Goal: Task Accomplishment & Management: Use online tool/utility

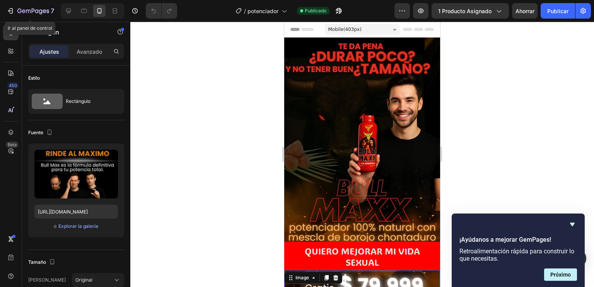
scroll to position [503, 0]
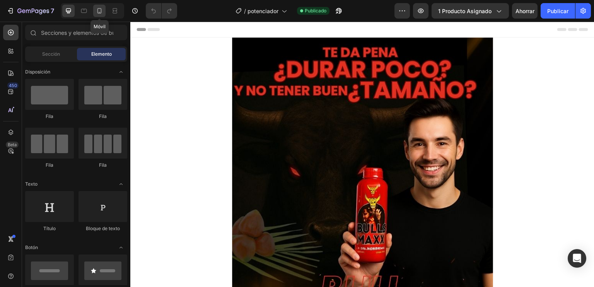
click at [99, 7] on icon at bounding box center [100, 11] width 8 height 8
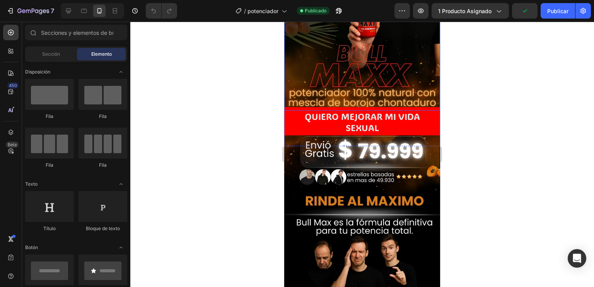
scroll to position [116, 0]
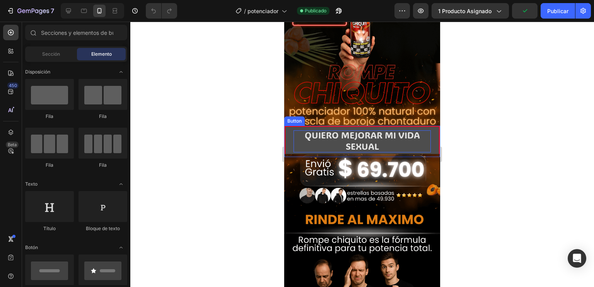
click at [362, 129] on span "QUIERO MEJORAR MI VIDA SEXUAL" at bounding box center [362, 140] width 115 height 22
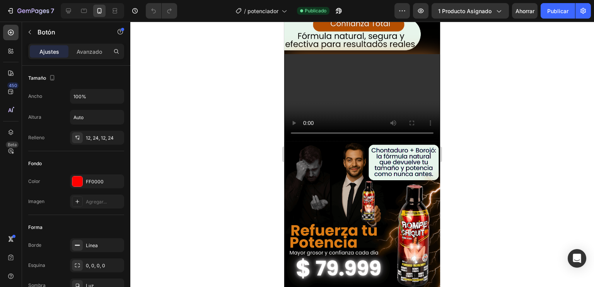
scroll to position [851, 0]
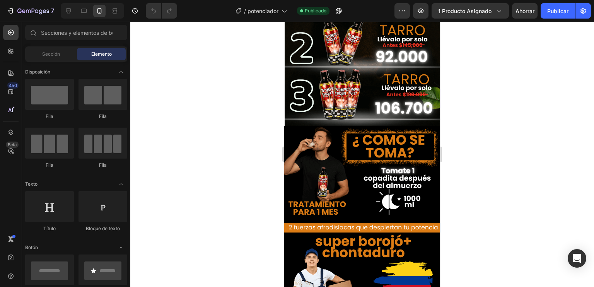
scroll to position [1741, 0]
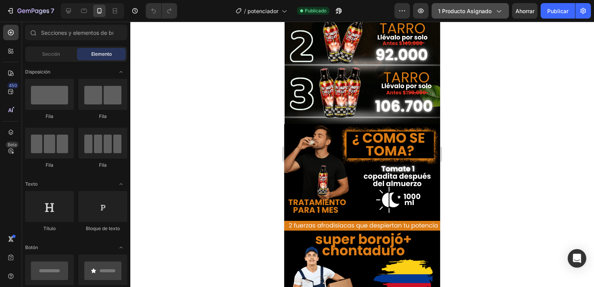
click at [455, 5] on button "1 producto asignado" at bounding box center [470, 10] width 77 height 15
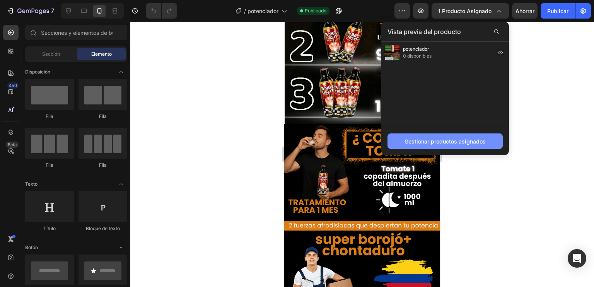
click at [434, 145] on font "Gestionar productos asignados" at bounding box center [445, 141] width 81 height 8
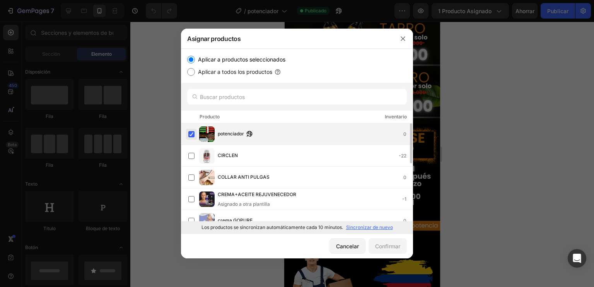
click at [192, 133] on label at bounding box center [191, 134] width 6 height 6
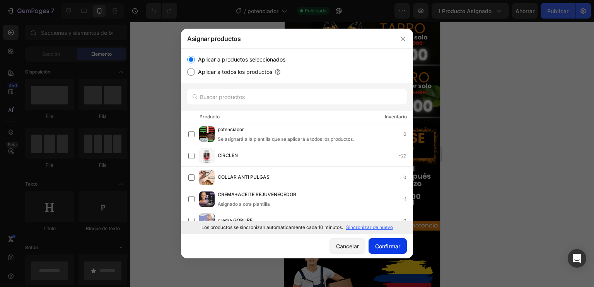
click at [384, 244] on font "Confirmar" at bounding box center [387, 246] width 25 height 7
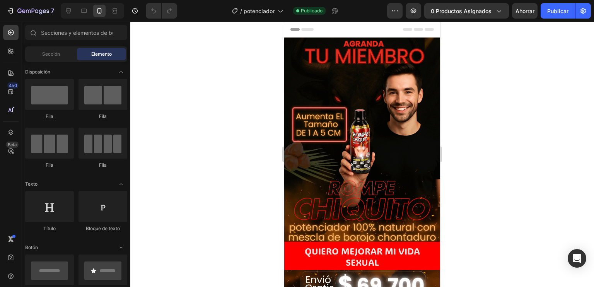
click at [223, 73] on div at bounding box center [362, 154] width 464 height 265
click at [474, 12] on font "0 productos asignados" at bounding box center [461, 11] width 61 height 7
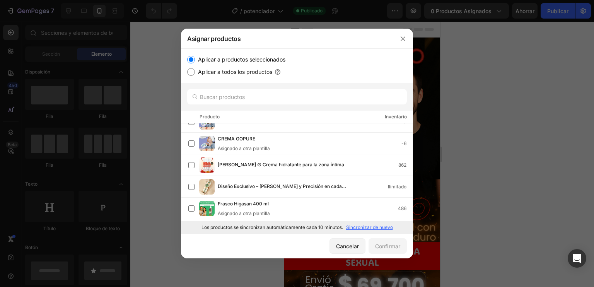
scroll to position [193, 0]
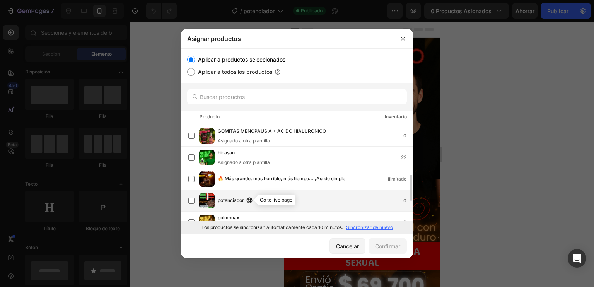
click at [248, 197] on icon "button" at bounding box center [249, 200] width 6 height 6
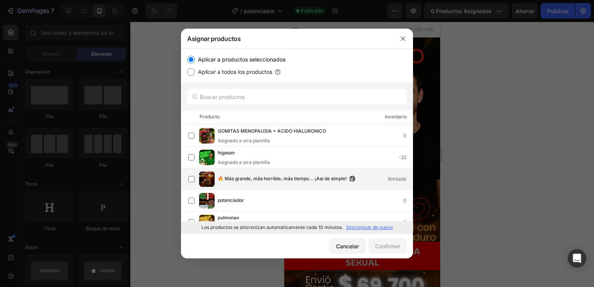
scroll to position [232, 0]
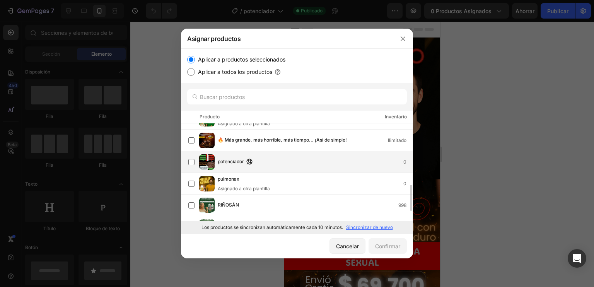
click at [193, 168] on div "potenciador 0" at bounding box center [300, 161] width 224 height 15
click at [388, 250] on font "Confirmar" at bounding box center [387, 246] width 25 height 8
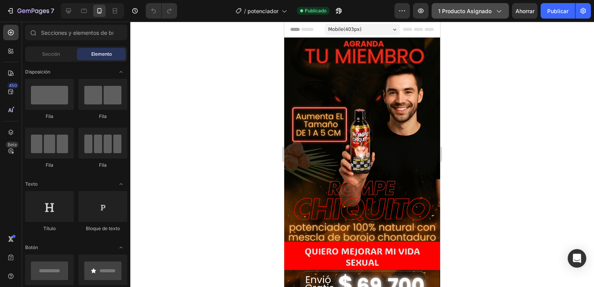
click at [472, 8] on font "1 producto asignado" at bounding box center [464, 11] width 53 height 7
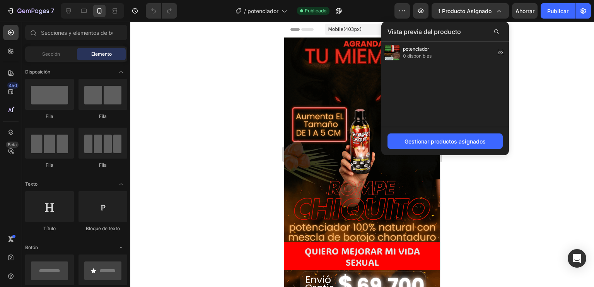
click at [449, 132] on div "Gestionar productos asignados" at bounding box center [445, 141] width 128 height 28
click at [448, 141] on font "Gestionar productos asignados" at bounding box center [445, 141] width 81 height 7
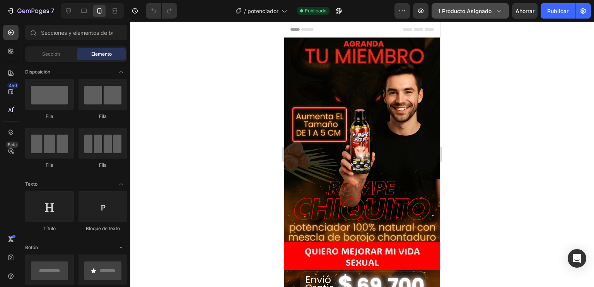
click at [468, 6] on button "1 producto asignado" at bounding box center [470, 10] width 77 height 15
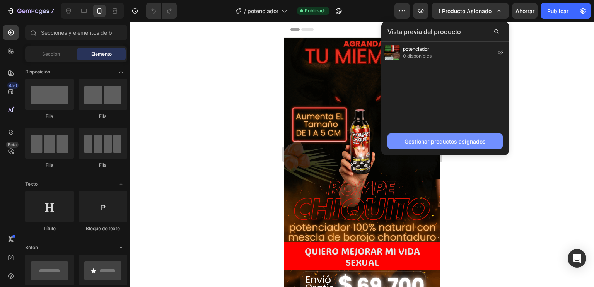
click at [438, 142] on font "Gestionar productos asignados" at bounding box center [445, 141] width 81 height 7
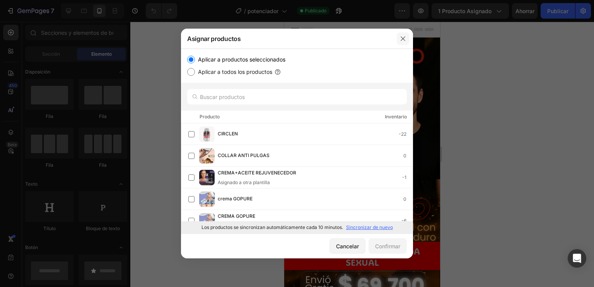
drag, startPoint x: 403, startPoint y: 35, endPoint x: 78, endPoint y: 118, distance: 335.2
click at [403, 36] on icon "button" at bounding box center [403, 39] width 6 height 6
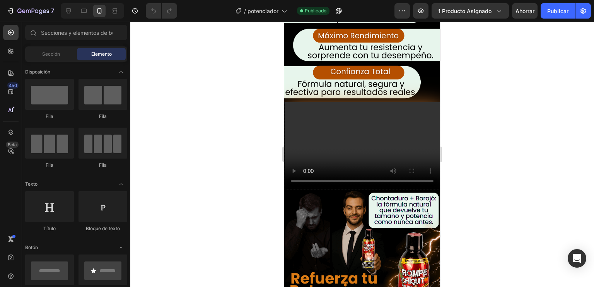
scroll to position [774, 0]
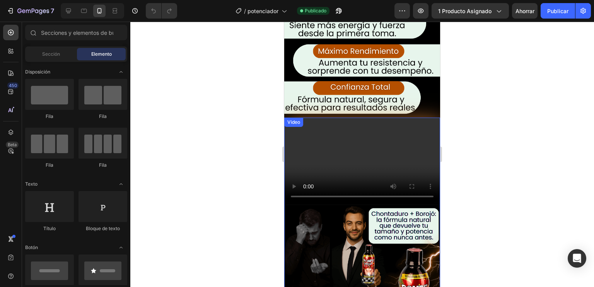
click at [322, 130] on video at bounding box center [362, 161] width 155 height 87
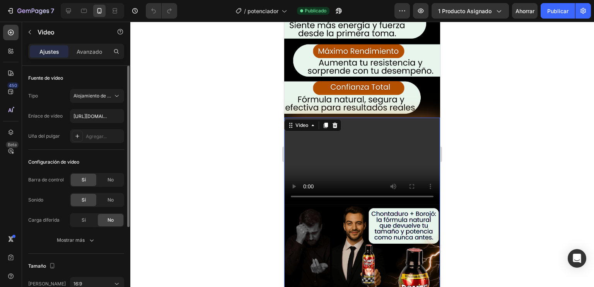
scroll to position [116, 0]
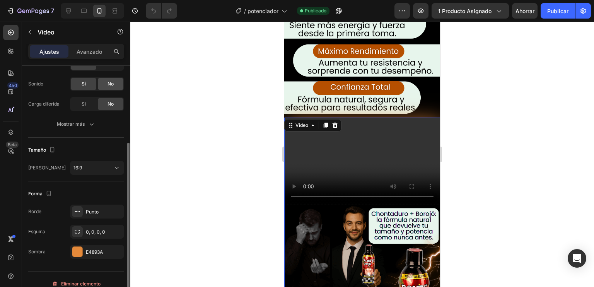
click at [106, 80] on div "No" at bounding box center [111, 84] width 26 height 12
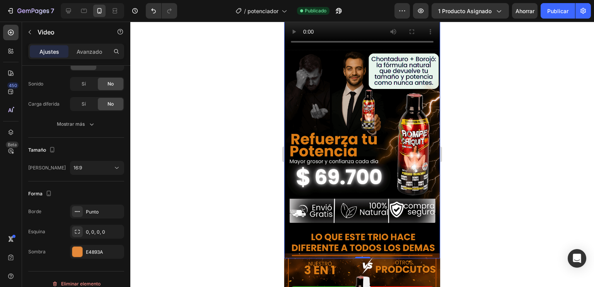
scroll to position [1083, 0]
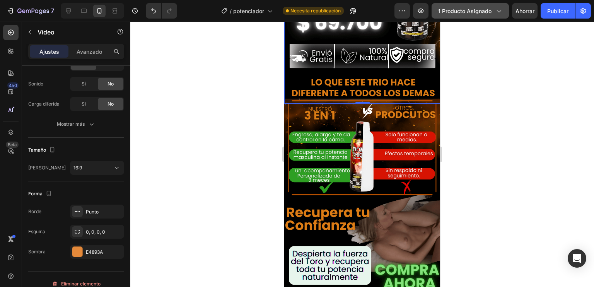
click at [492, 4] on button "1 producto asignado" at bounding box center [470, 10] width 77 height 15
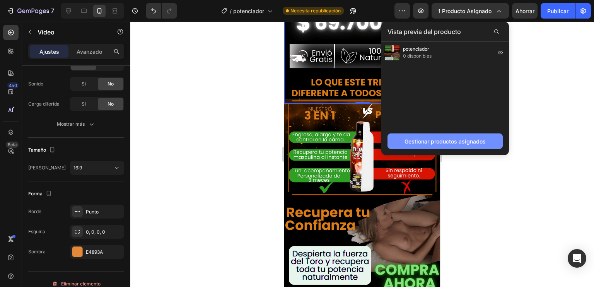
click at [447, 136] on button "Gestionar productos asignados" at bounding box center [445, 140] width 115 height 15
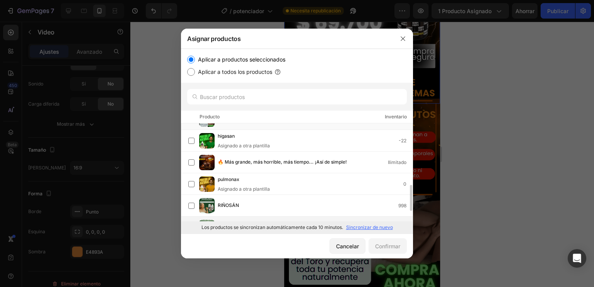
scroll to position [154, 0]
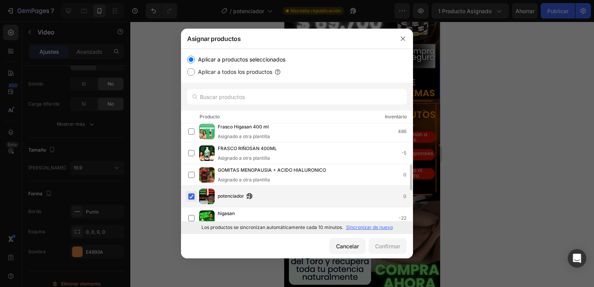
click at [192, 193] on label at bounding box center [191, 196] width 6 height 6
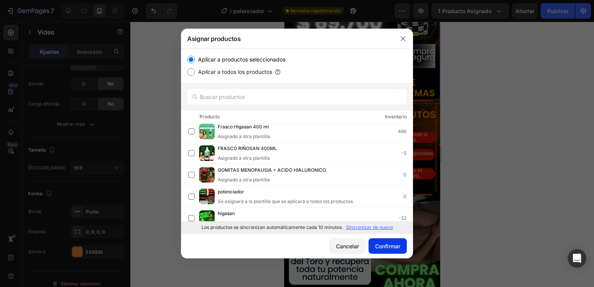
click at [383, 243] on font "Confirmar" at bounding box center [387, 246] width 25 height 7
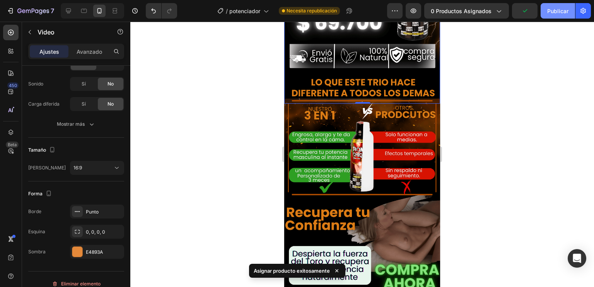
click at [550, 5] on button "Publicar" at bounding box center [558, 10] width 34 height 15
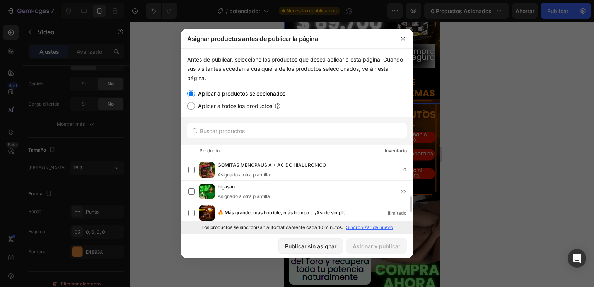
scroll to position [294, 0]
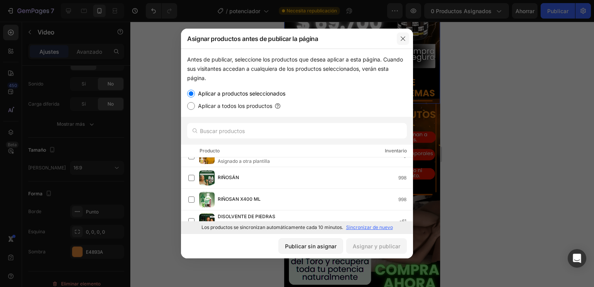
drag, startPoint x: 398, startPoint y: 42, endPoint x: 115, endPoint y: 19, distance: 283.7
click at [398, 42] on button "button" at bounding box center [403, 38] width 12 height 12
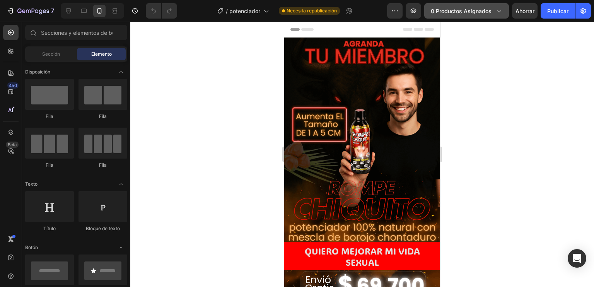
click at [470, 6] on button "0 productos asignados" at bounding box center [466, 10] width 85 height 15
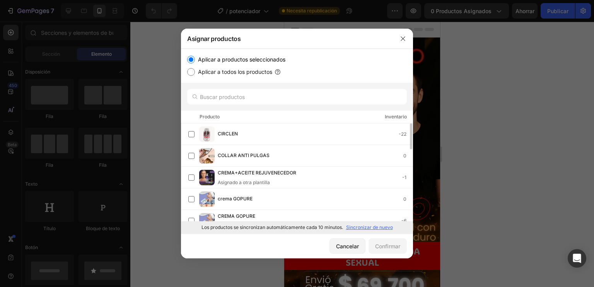
scroll to position [116, 0]
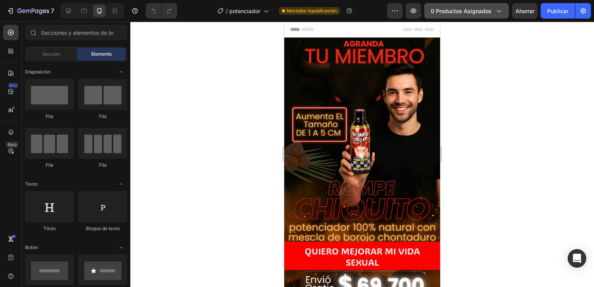
click at [463, 9] on font "0 productos asignados" at bounding box center [461, 11] width 61 height 7
click at [436, 12] on font "0 productos asignados" at bounding box center [461, 11] width 61 height 7
click at [461, 12] on font "0 productos asignados" at bounding box center [461, 11] width 61 height 7
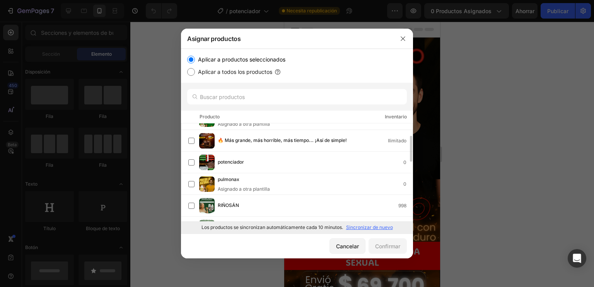
scroll to position [193, 0]
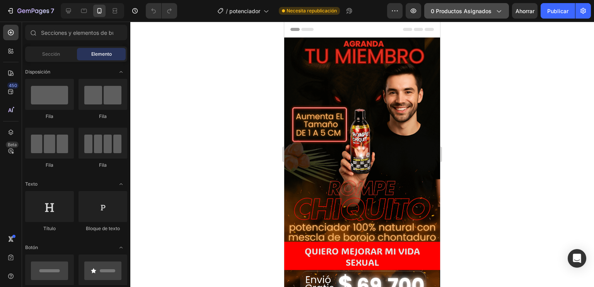
click at [460, 7] on span "0 productos asignados" at bounding box center [461, 11] width 61 height 8
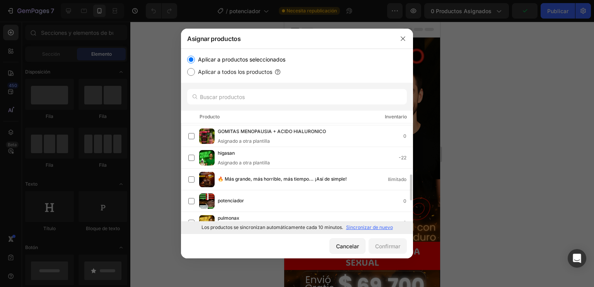
scroll to position [116, 0]
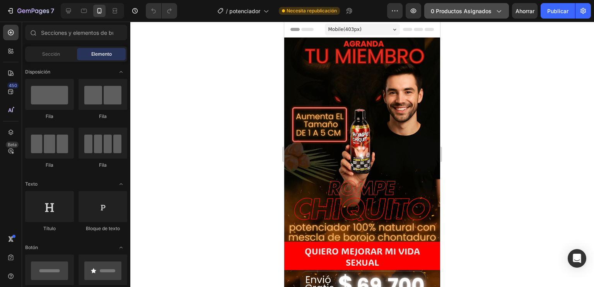
click at [478, 17] on button "0 productos asignados" at bounding box center [466, 10] width 85 height 15
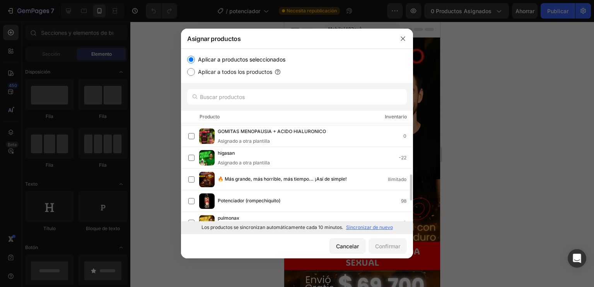
scroll to position [232, 0]
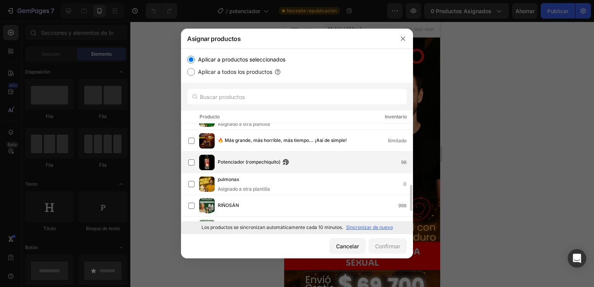
click at [224, 162] on font "Potenciador (rompechiquito)" at bounding box center [249, 162] width 63 height 6
click at [314, 162] on div "Potenciador (rompechiquito) 98" at bounding box center [315, 162] width 195 height 9
click at [387, 246] on font "Confirmar" at bounding box center [387, 246] width 25 height 7
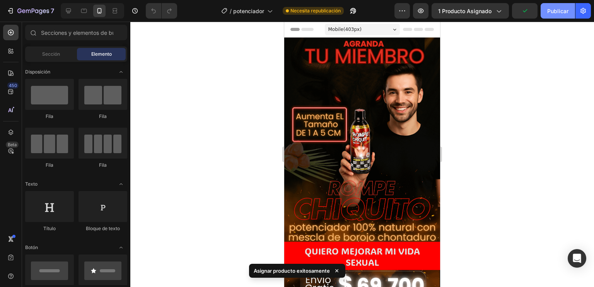
click at [546, 6] on button "Publicar" at bounding box center [558, 10] width 34 height 15
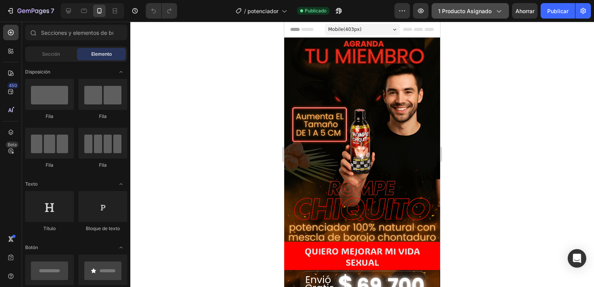
click at [478, 15] on button "1 producto asignado" at bounding box center [470, 10] width 77 height 15
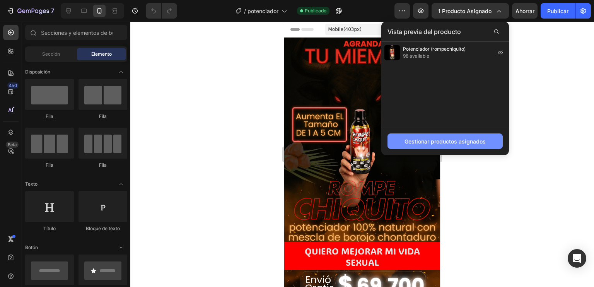
click at [421, 146] on button "Gestionar productos asignados" at bounding box center [445, 140] width 115 height 15
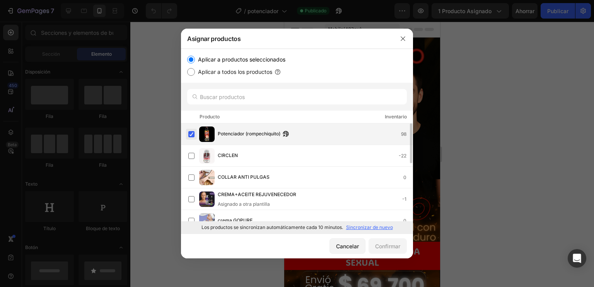
click at [193, 133] on label at bounding box center [191, 134] width 6 height 6
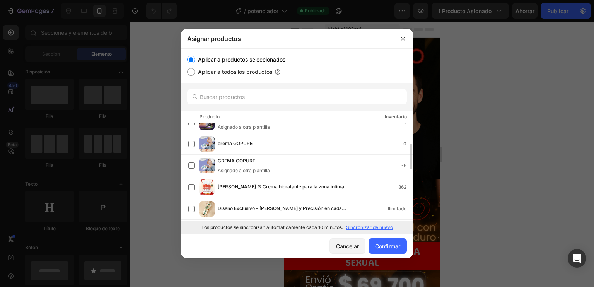
scroll to position [0, 0]
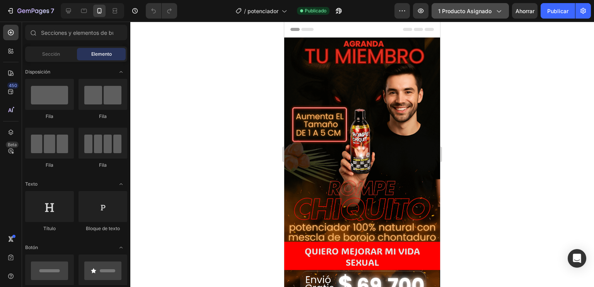
click at [481, 10] on font "1 producto asignado" at bounding box center [464, 11] width 53 height 7
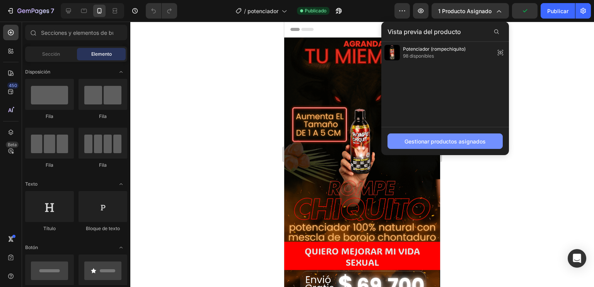
click at [441, 133] on button "Gestionar productos asignados" at bounding box center [445, 140] width 115 height 15
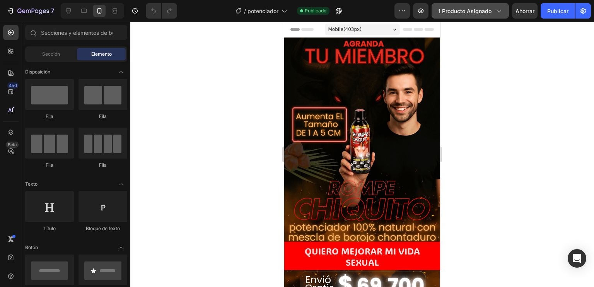
click at [479, 16] on button "1 producto asignado" at bounding box center [470, 10] width 77 height 15
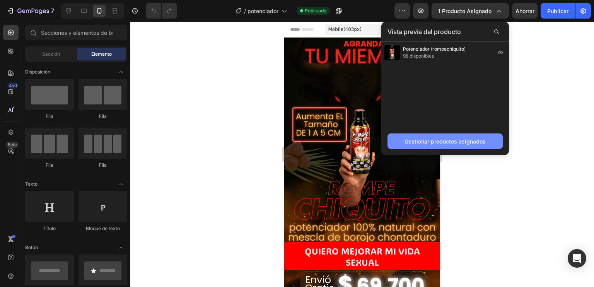
click at [429, 133] on button "Gestionar productos asignados" at bounding box center [445, 140] width 115 height 15
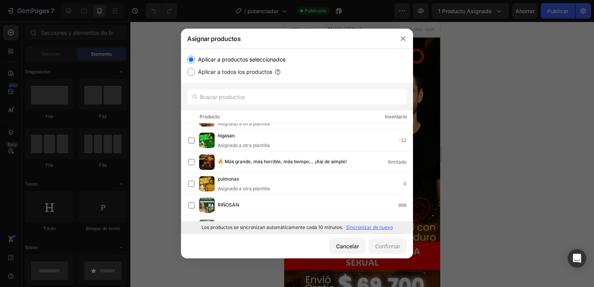
scroll to position [270, 0]
